Goal: Task Accomplishment & Management: Use online tool/utility

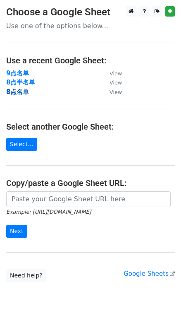
click at [22, 92] on strong "8点名单" at bounding box center [17, 91] width 23 height 7
click at [25, 88] on strong "8点名单" at bounding box center [17, 91] width 23 height 7
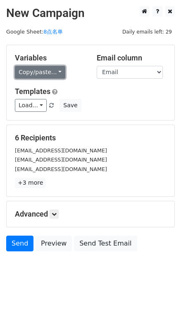
click at [54, 67] on link "Copy/paste..." at bounding box center [40, 72] width 51 height 13
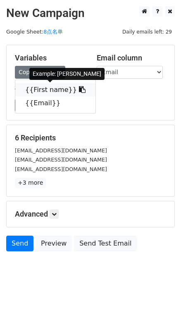
click at [77, 86] on span at bounding box center [81, 90] width 9 height 8
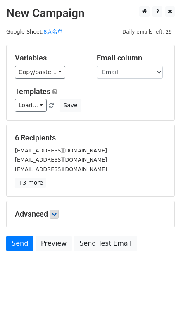
click at [57, 218] on div "Advanced Tracking Track Opens UTM Codes Track Clicks Filters Only include sprea…" at bounding box center [91, 214] width 168 height 26
click at [57, 214] on icon at bounding box center [54, 214] width 5 height 5
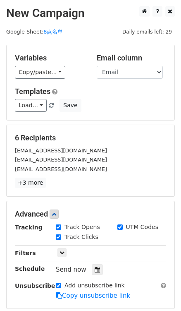
drag, startPoint x: 96, startPoint y: 272, endPoint x: 100, endPoint y: 258, distance: 14.4
click at [95, 272] on div at bounding box center [97, 269] width 11 height 11
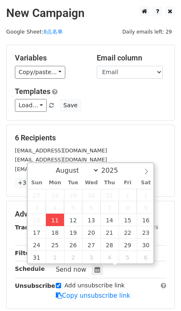
type input "2025-08-11 16:38"
type input "04"
type input "38"
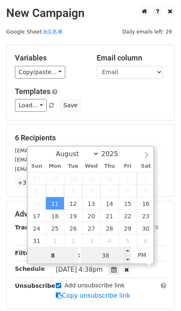
type input "8"
type input "2025-08-11 20:38"
type input "08"
click at [106, 255] on input "38" at bounding box center [106, 255] width 51 height 17
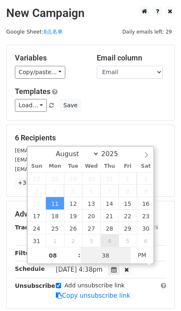
type input "0"
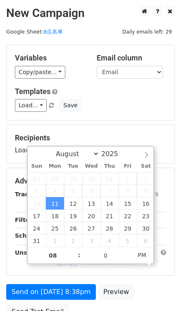
type input "2025-08-11 20:00"
click at [133, 118] on div "Variables Copy/paste... {{First name}} {{Email}} Email column First name Email …" at bounding box center [91, 82] width 168 height 75
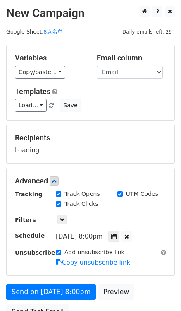
scroll to position [37, 0]
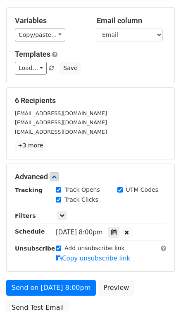
click at [71, 250] on label "Add unsubscribe link" at bounding box center [95, 248] width 60 height 9
click at [61, 250] on input "Add unsubscribe link" at bounding box center [58, 247] width 5 height 5
click at [65, 248] on label "Add unsubscribe link" at bounding box center [95, 248] width 60 height 9
click at [61, 248] on input "Add unsubscribe link" at bounding box center [58, 247] width 5 height 5
checkbox input "true"
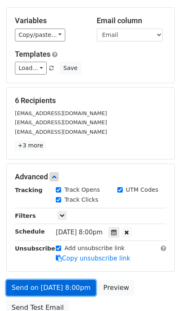
click at [64, 281] on link "Send on Aug 11 at 8:00pm" at bounding box center [51, 288] width 90 height 16
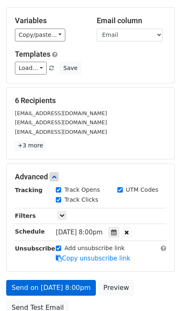
click at [66, 289] on link "Send on Aug 11 at 8:00pm" at bounding box center [51, 288] width 90 height 16
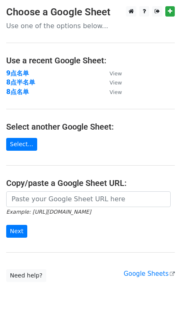
click at [33, 81] on strong "8点半名单" at bounding box center [20, 82] width 29 height 7
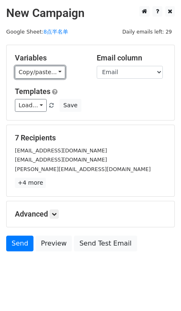
drag, startPoint x: 57, startPoint y: 70, endPoint x: 73, endPoint y: 79, distance: 18.2
click at [57, 70] on link "Copy/paste..." at bounding box center [40, 72] width 51 height 13
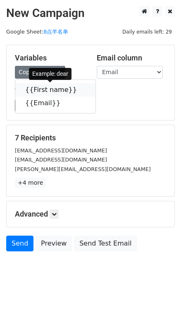
click at [76, 87] on link "{{First name}}" at bounding box center [55, 89] width 80 height 13
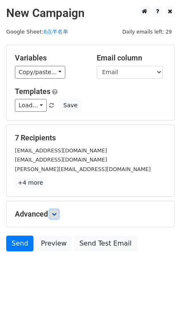
click at [53, 214] on icon at bounding box center [54, 214] width 5 height 5
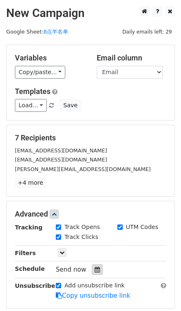
click at [97, 272] on icon at bounding box center [97, 270] width 5 height 6
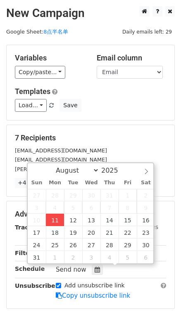
type input "2025-08-11 16:40"
type input "04"
type input "40"
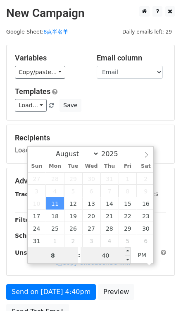
type input "8"
type input "2025-08-11 20:40"
type input "08"
click at [100, 255] on input "40" at bounding box center [106, 255] width 51 height 17
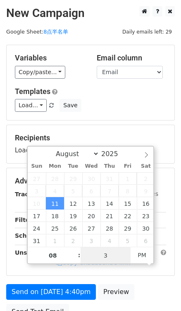
type input "30"
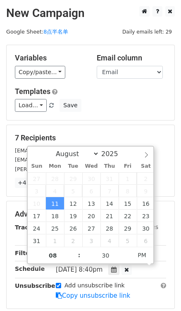
type input "2025-08-11 20:30"
click at [139, 106] on div "Load... No templates saved Save" at bounding box center [91, 105] width 164 height 13
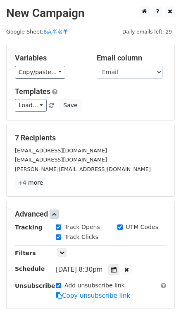
scroll to position [111, 0]
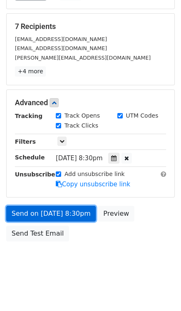
click at [54, 212] on link "Send on Aug 11 at 8:30pm" at bounding box center [51, 214] width 90 height 16
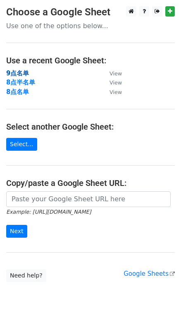
click at [22, 72] on strong "9点名单" at bounding box center [17, 73] width 23 height 7
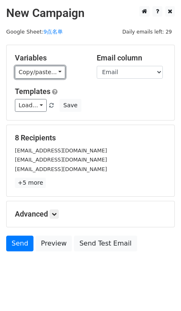
click at [52, 67] on link "Copy/paste..." at bounding box center [40, 72] width 51 height 13
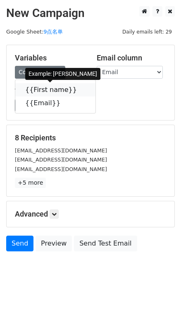
drag, startPoint x: 71, startPoint y: 89, endPoint x: 4, endPoint y: 84, distance: 66.8
click at [79, 89] on icon at bounding box center [82, 89] width 7 height 7
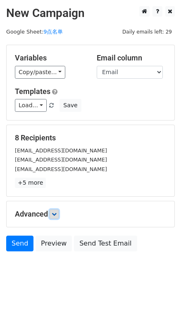
click at [54, 214] on icon at bounding box center [54, 214] width 5 height 5
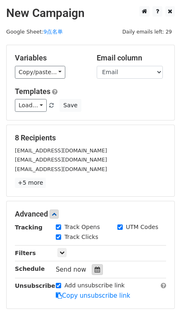
click at [92, 267] on div at bounding box center [97, 269] width 11 height 11
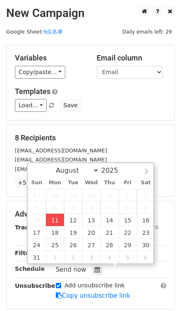
type input "2025-08-11 16:42"
type input "04"
type input "42"
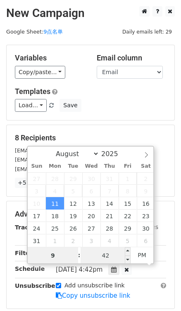
type input "9"
type input "2025-08-11 21:42"
type input "09"
click at [113, 253] on input "42" at bounding box center [106, 255] width 51 height 17
type input "0"
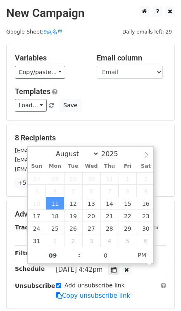
type input "2025-08-11 21:00"
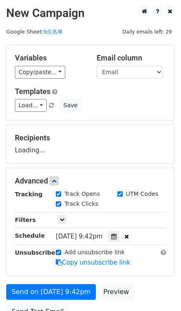
click at [144, 100] on div "Load... No templates saved Save" at bounding box center [91, 105] width 164 height 13
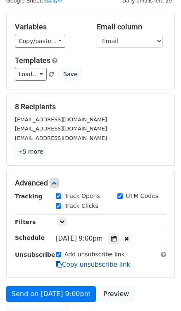
scroll to position [111, 0]
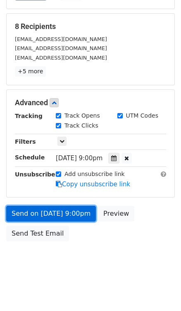
click at [84, 212] on link "Send on Aug 11 at 9:00pm" at bounding box center [51, 214] width 90 height 16
